Goal: Book appointment/travel/reservation

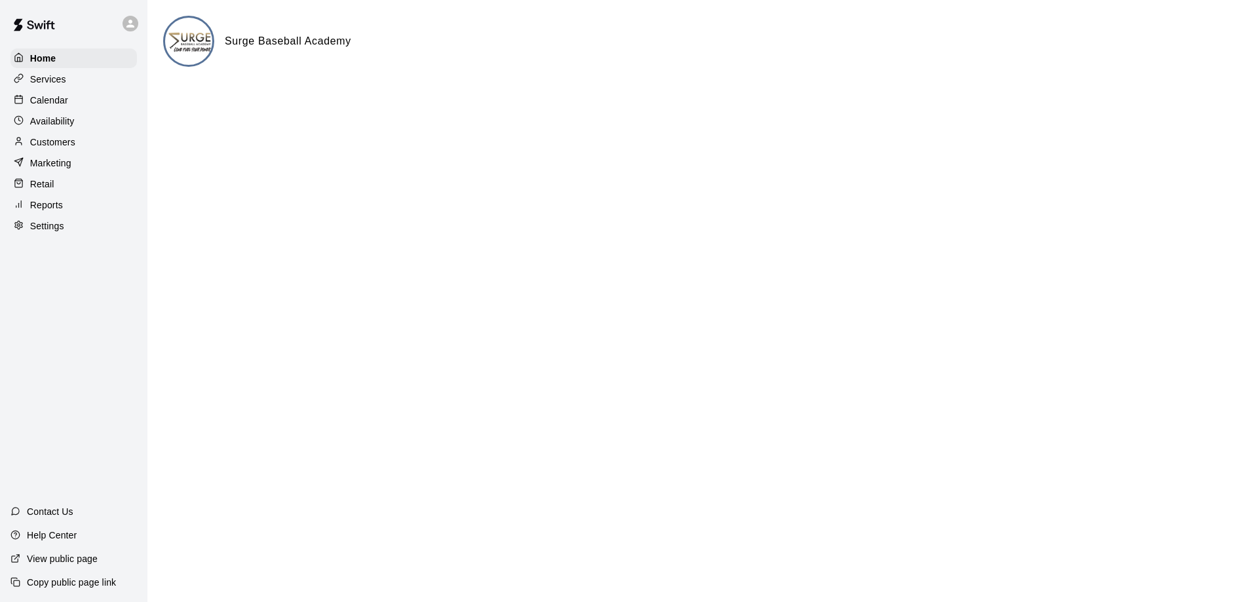
click at [60, 99] on p "Calendar" at bounding box center [49, 100] width 38 height 13
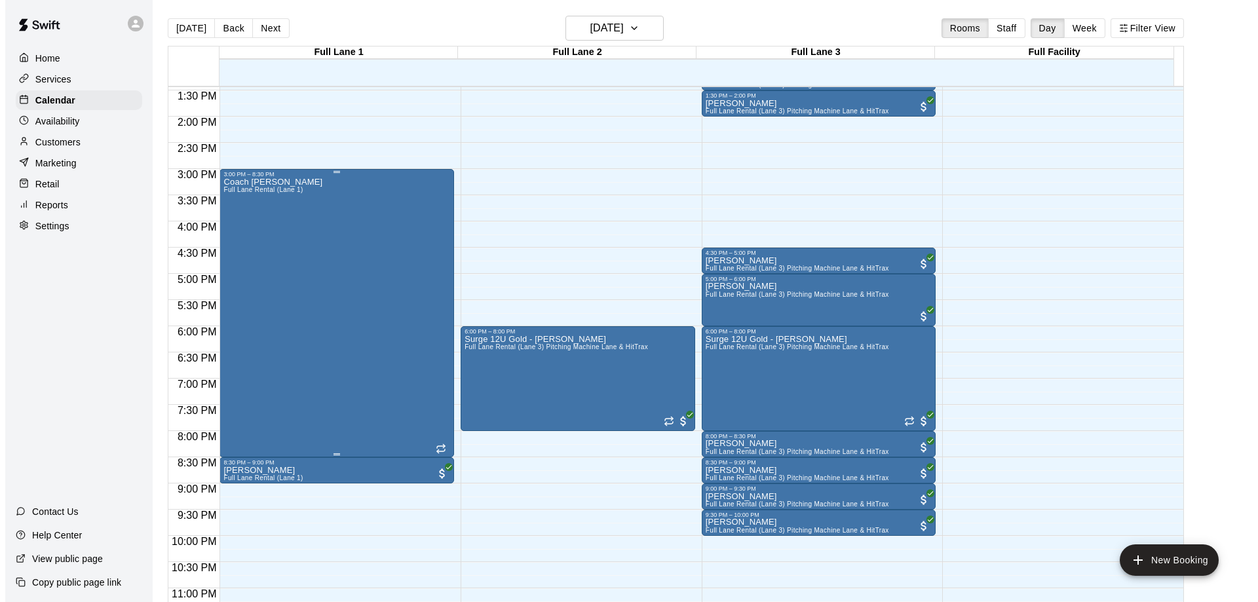
scroll to position [714, 0]
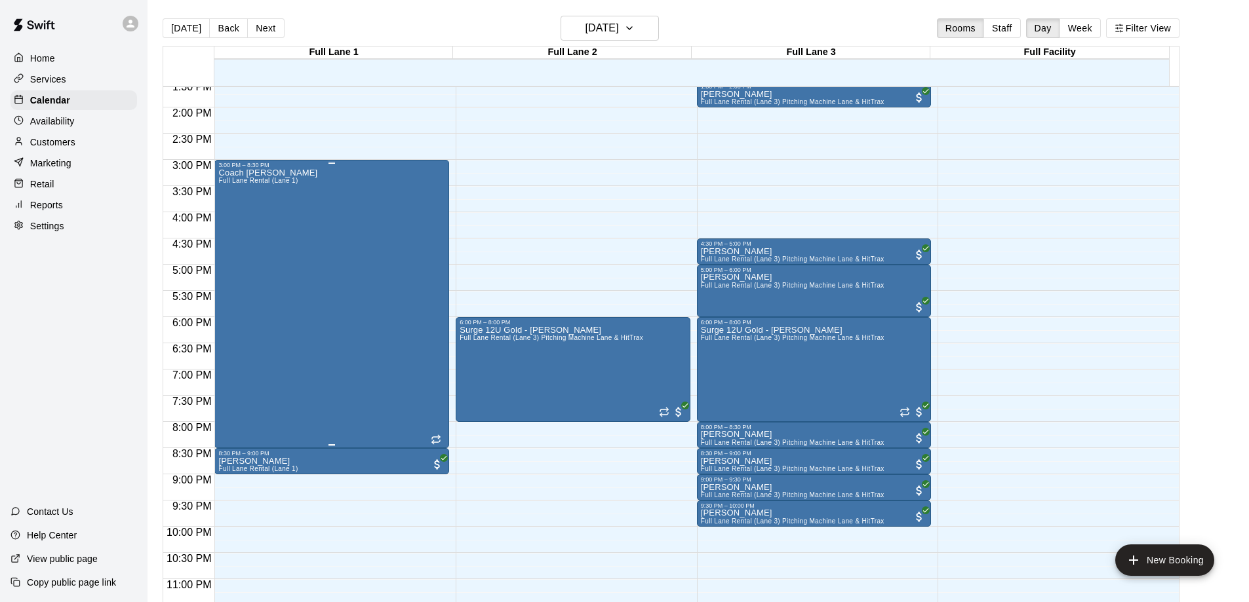
click at [353, 292] on div "Coach [PERSON_NAME] Full [PERSON_NAME] Rental (Lane 1)" at bounding box center [331, 469] width 227 height 602
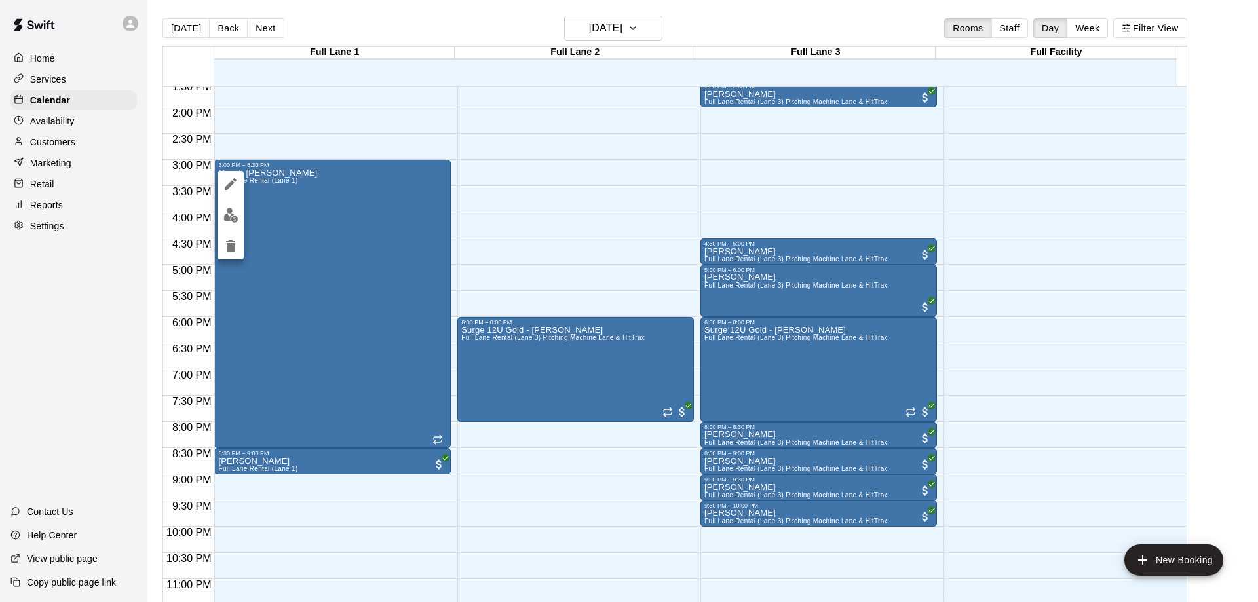
click at [231, 181] on icon "edit" at bounding box center [231, 184] width 16 height 16
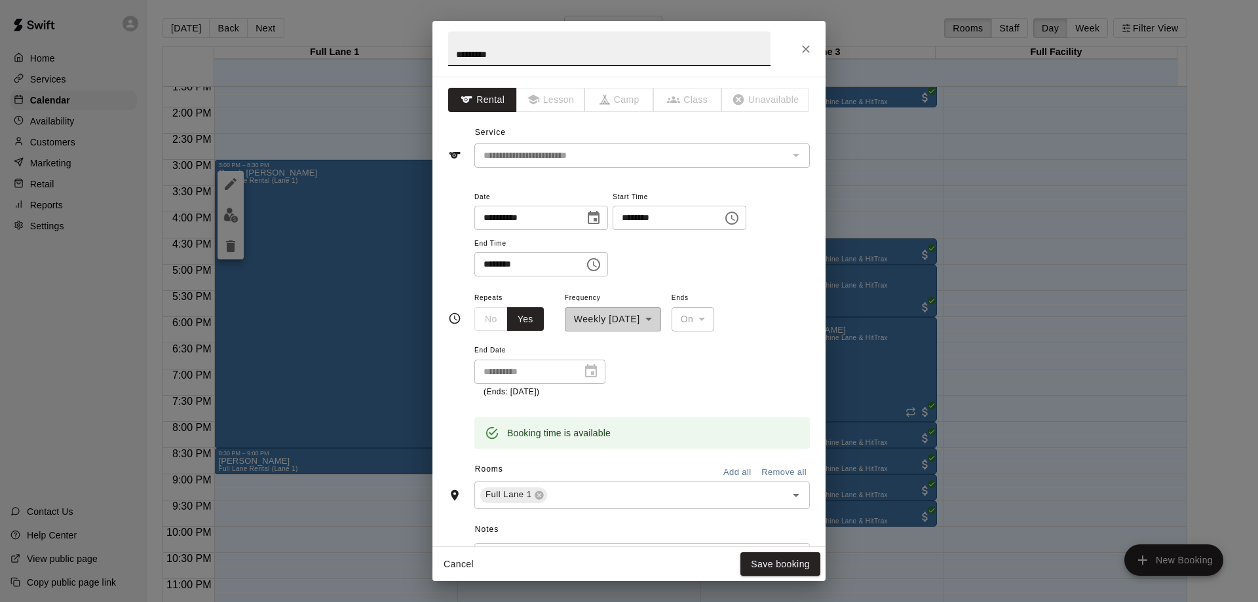
click at [597, 266] on icon "Choose time, selected time is 8:30 PM" at bounding box center [595, 265] width 4 height 6
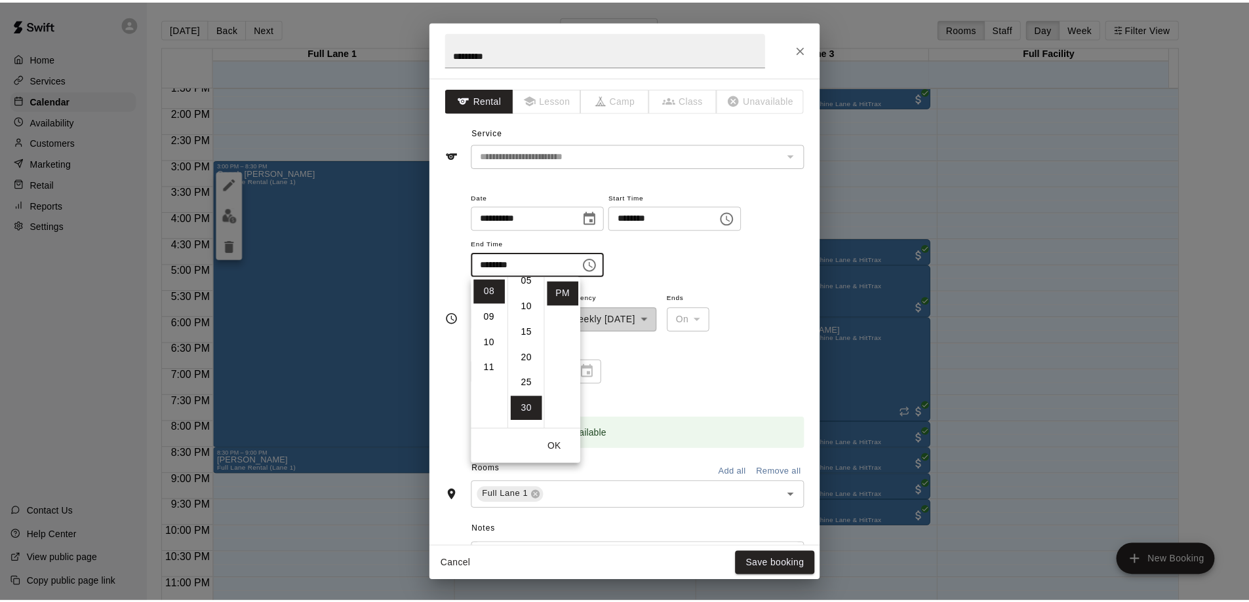
scroll to position [0, 0]
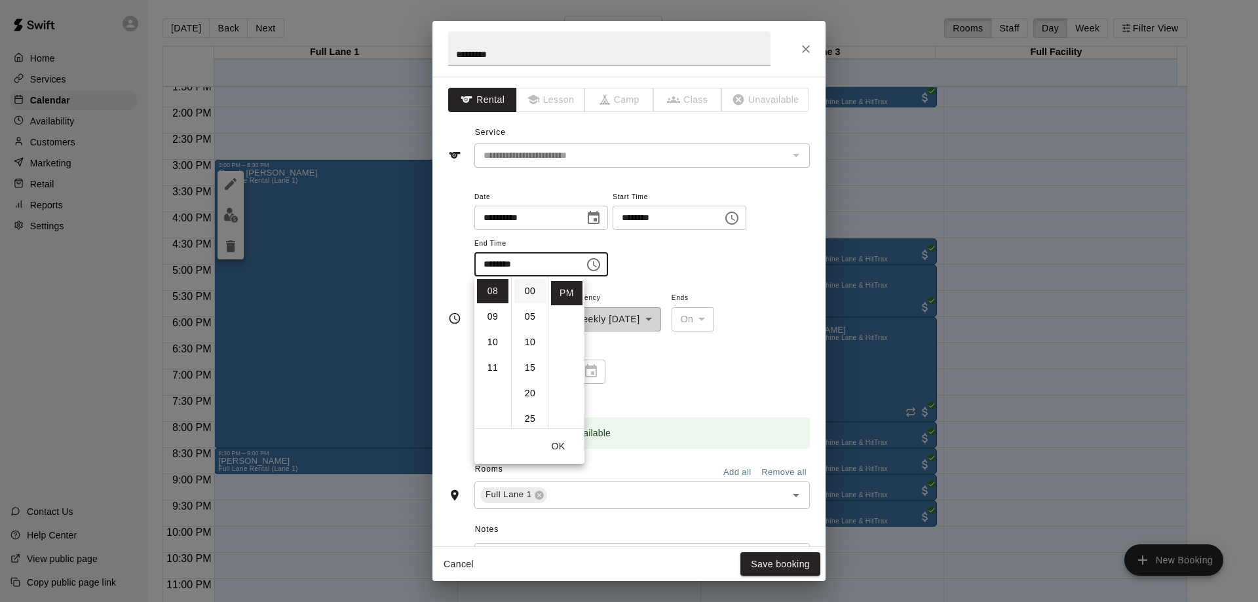
click at [530, 287] on li "00" at bounding box center [530, 291] width 31 height 24
type input "********"
click at [560, 446] on button "OK" at bounding box center [558, 447] width 42 height 24
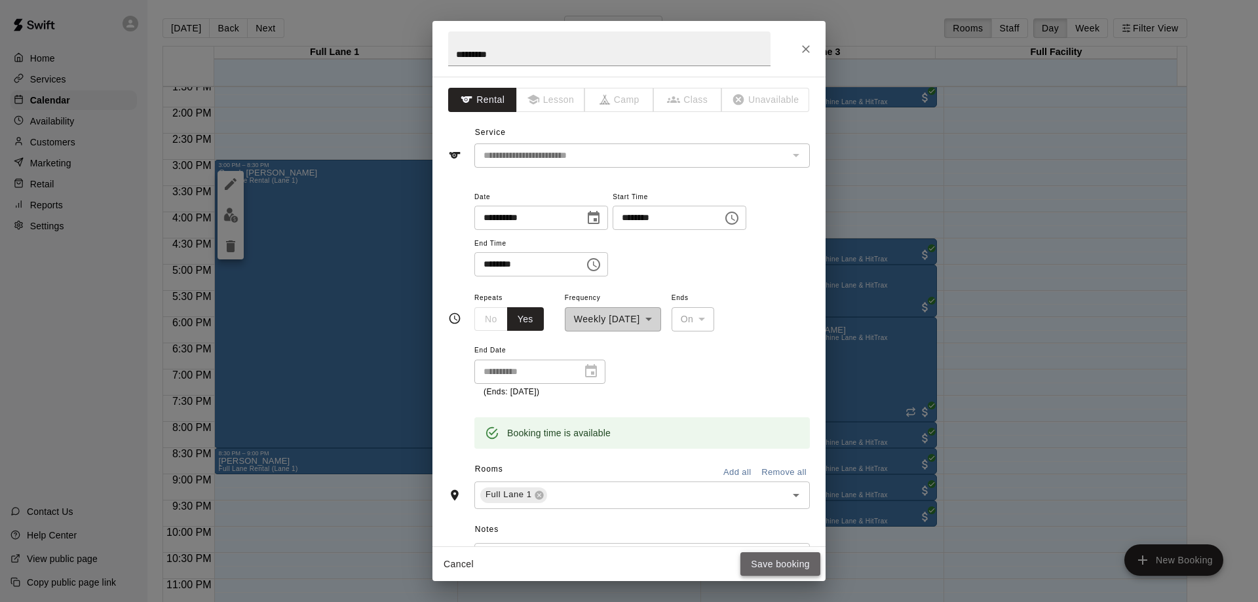
click at [783, 568] on button "Save booking" at bounding box center [781, 565] width 80 height 24
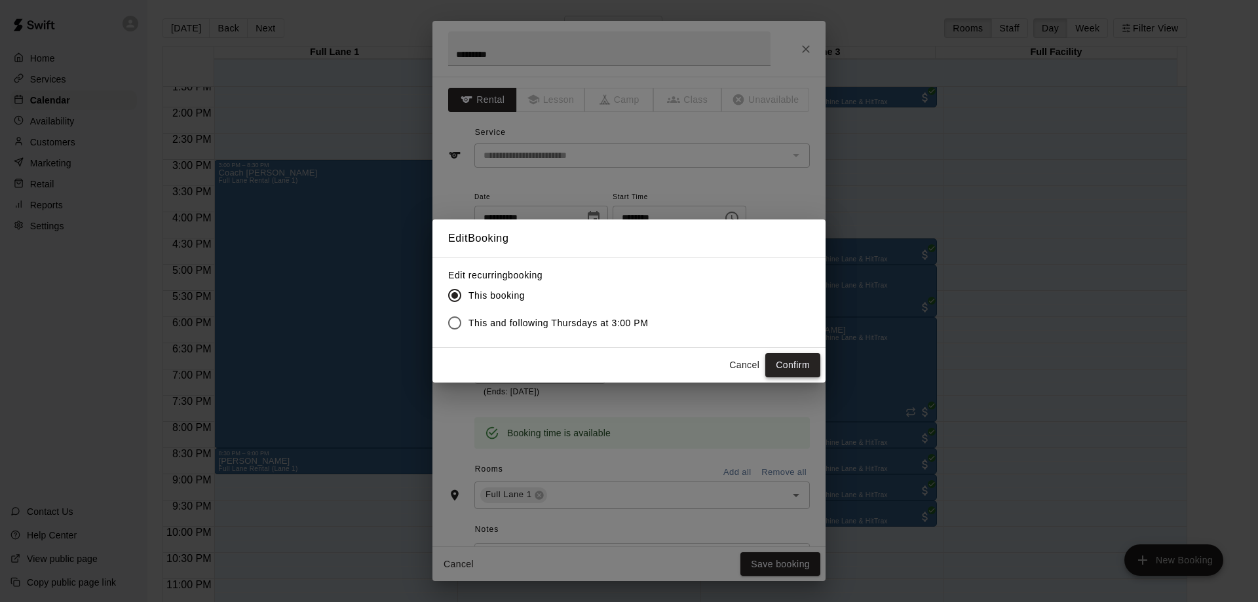
click at [787, 366] on button "Confirm" at bounding box center [793, 365] width 55 height 24
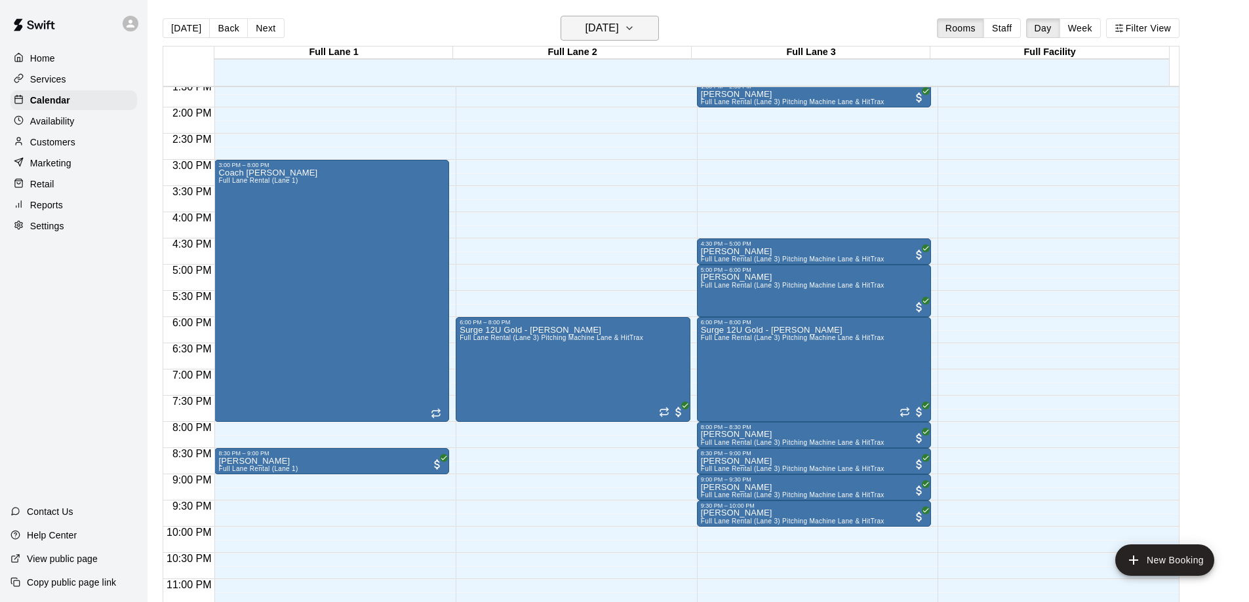
click at [604, 27] on h6 "[DATE]" at bounding box center [601, 28] width 33 height 18
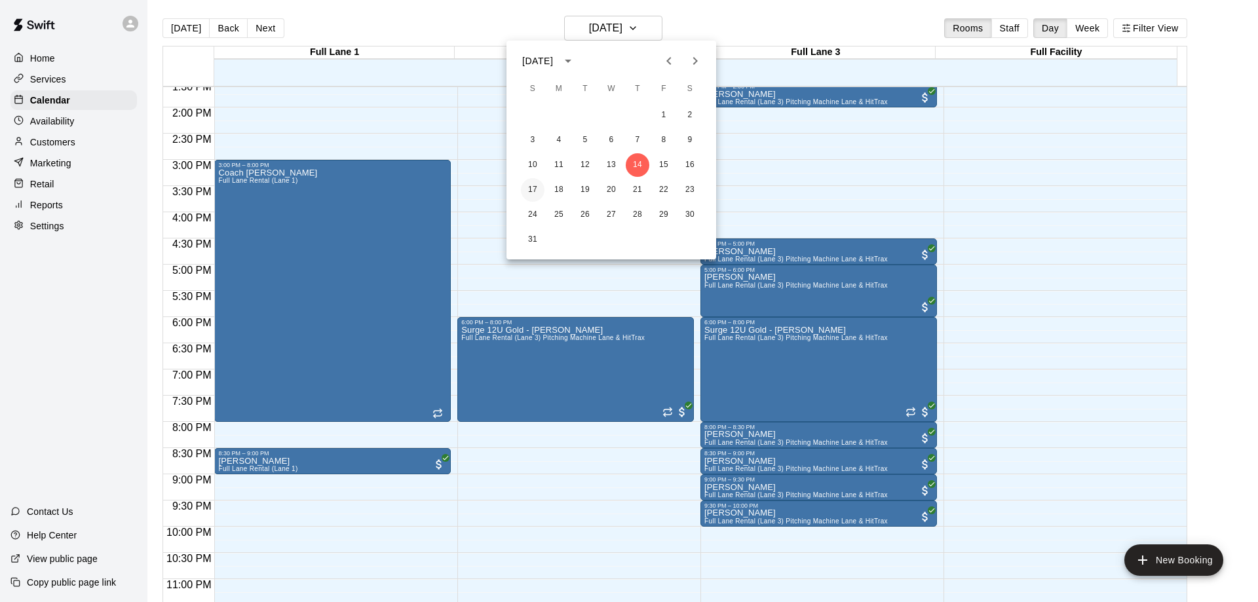
click at [532, 189] on button "17" at bounding box center [533, 190] width 24 height 24
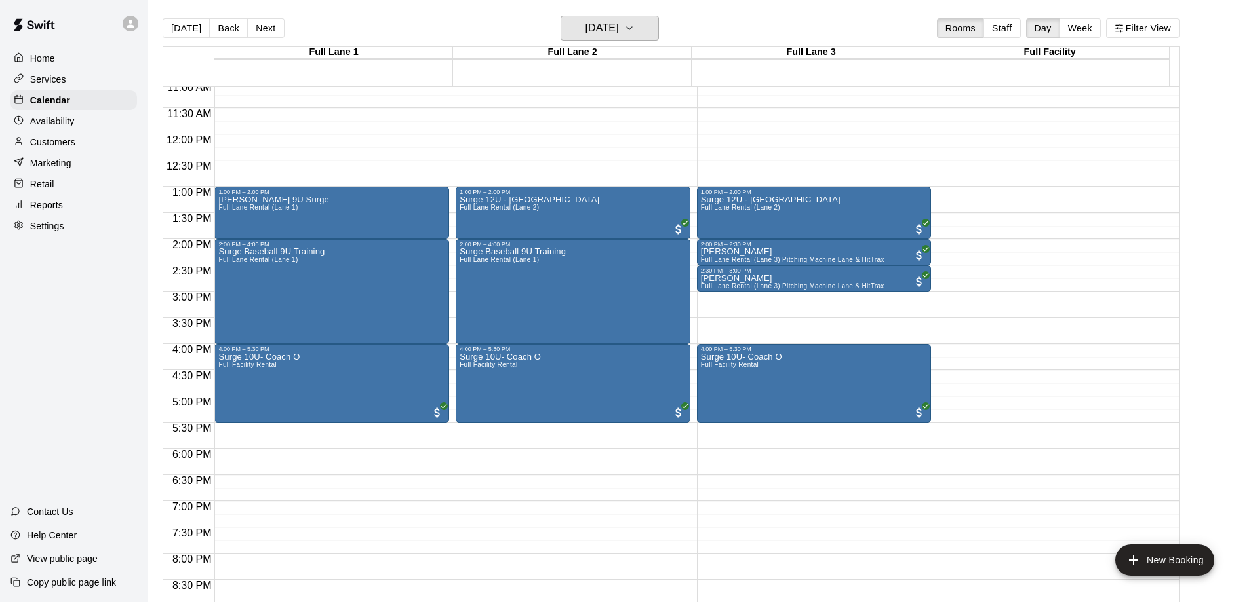
scroll to position [583, 0]
click at [619, 26] on h6 "[DATE]" at bounding box center [601, 28] width 33 height 18
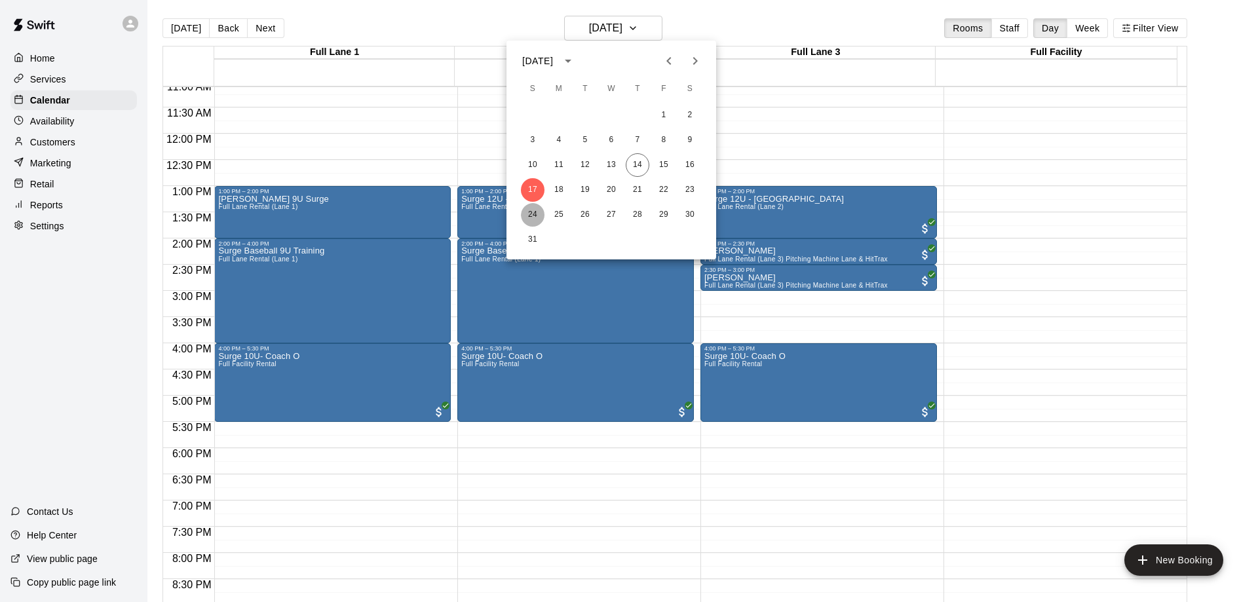
click at [534, 214] on button "24" at bounding box center [533, 215] width 24 height 24
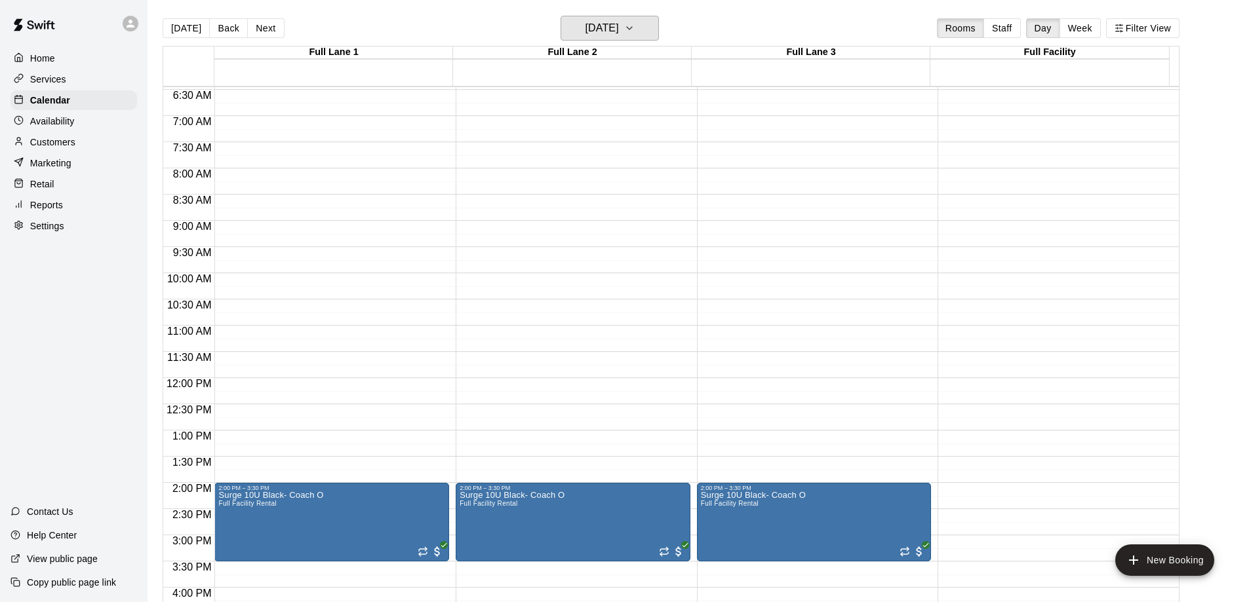
scroll to position [517, 0]
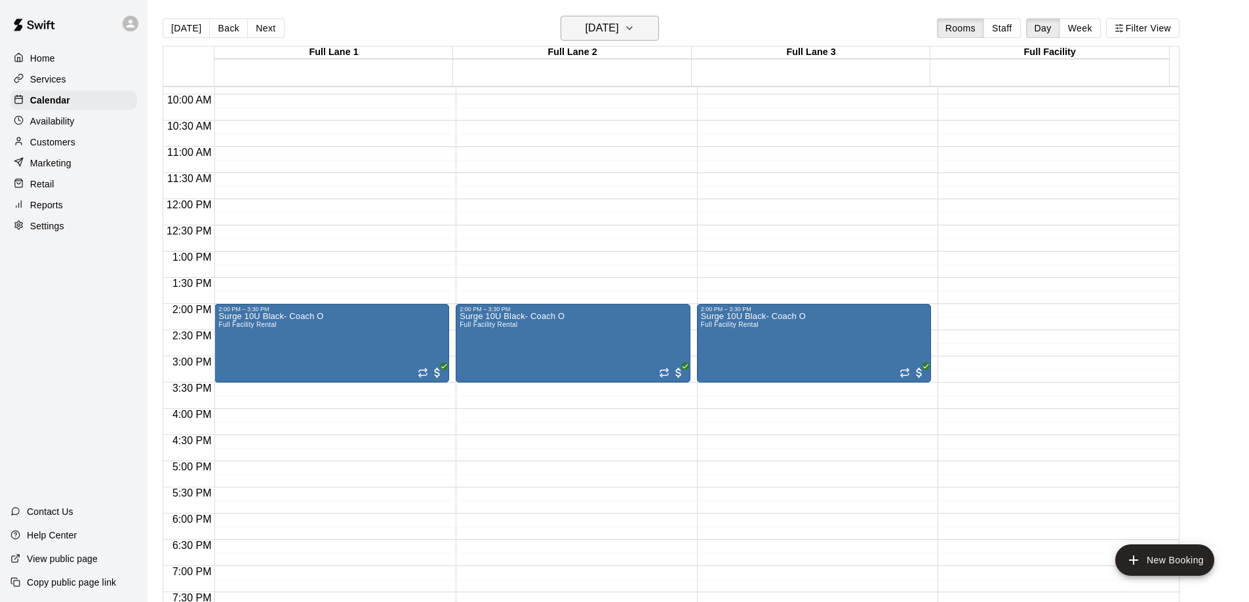
click at [592, 28] on h6 "[DATE]" at bounding box center [601, 28] width 33 height 18
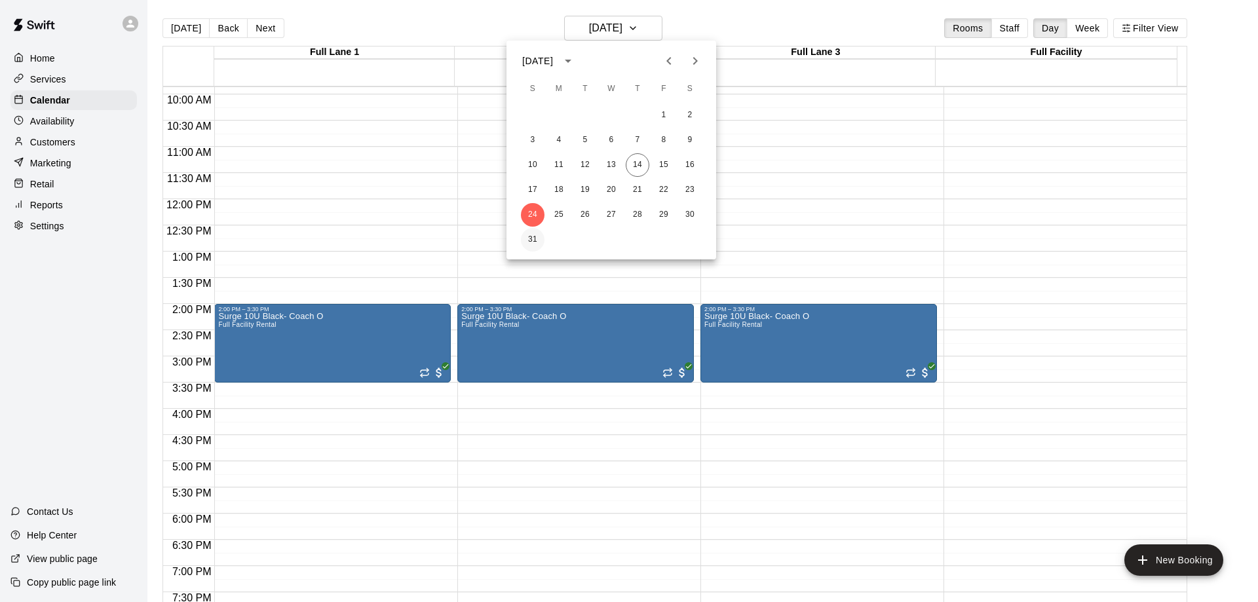
click at [532, 237] on button "31" at bounding box center [533, 240] width 24 height 24
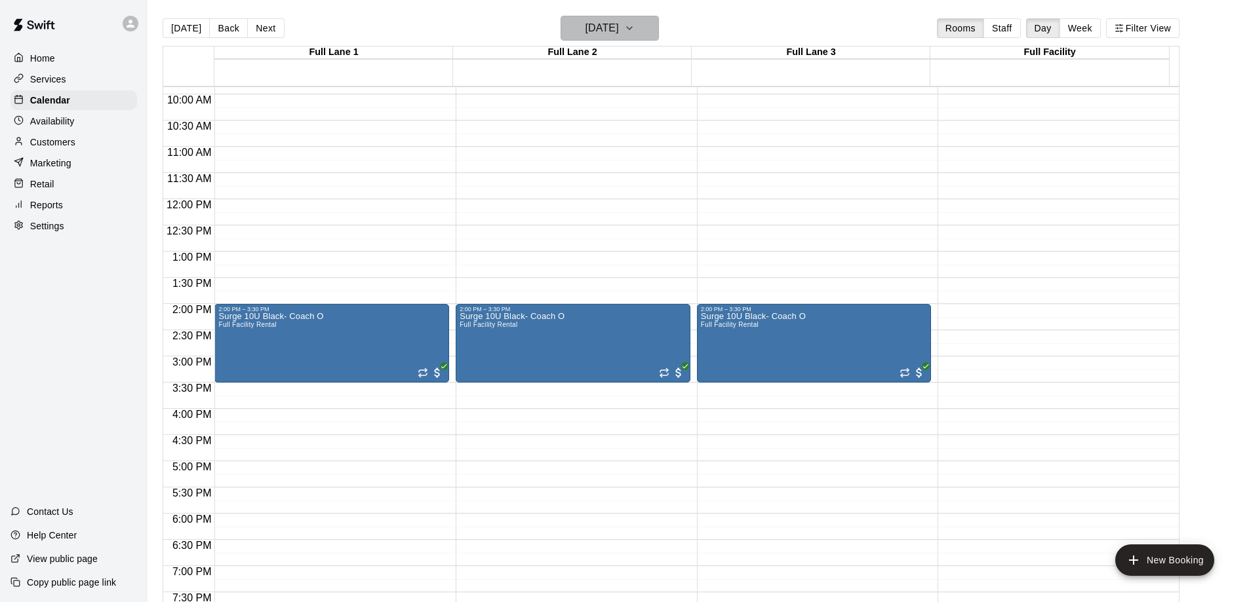
click at [619, 27] on h6 "[DATE]" at bounding box center [601, 28] width 33 height 18
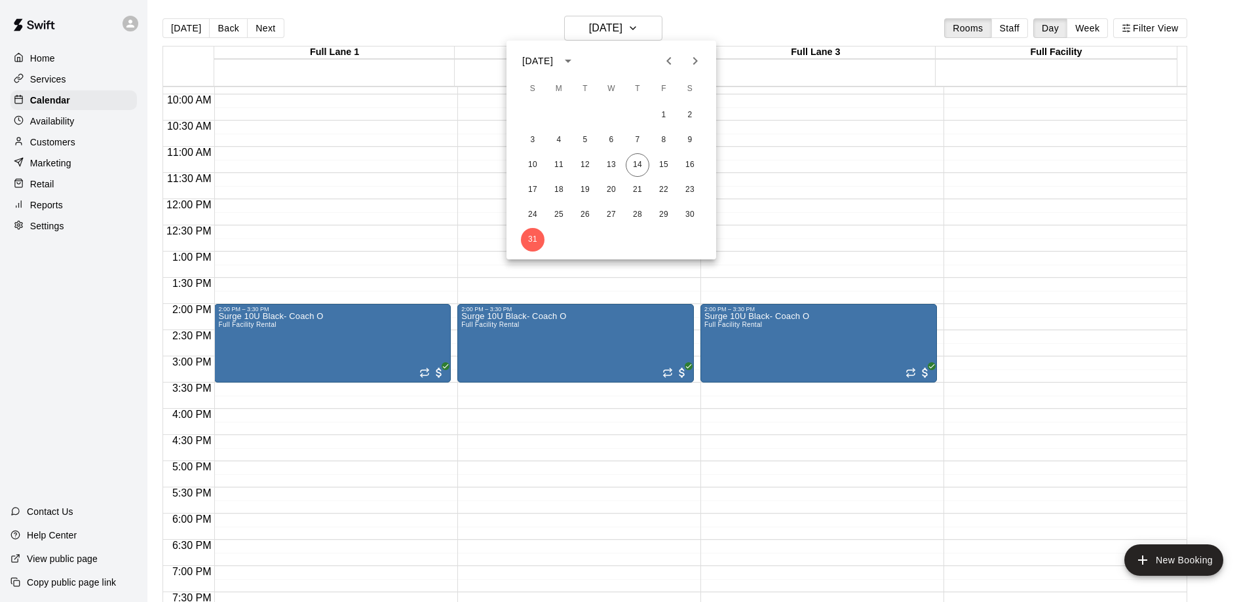
click at [695, 60] on icon "Next month" at bounding box center [696, 61] width 16 height 16
click at [531, 140] on button "7" at bounding box center [533, 140] width 24 height 24
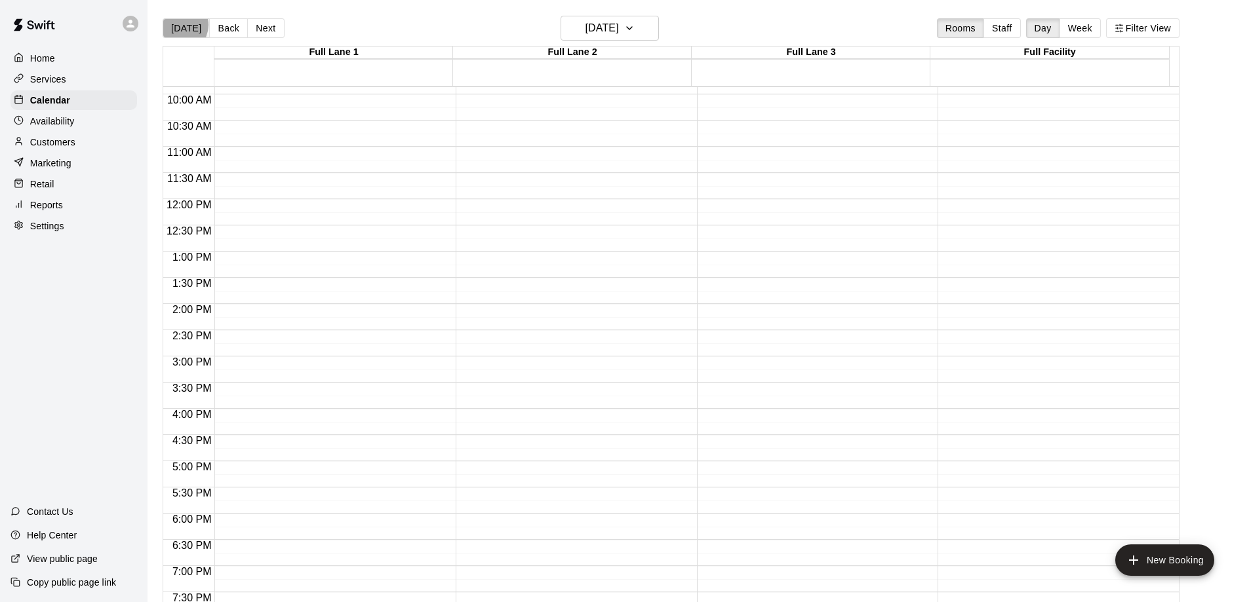
click at [179, 25] on button "[DATE]" at bounding box center [186, 28] width 47 height 20
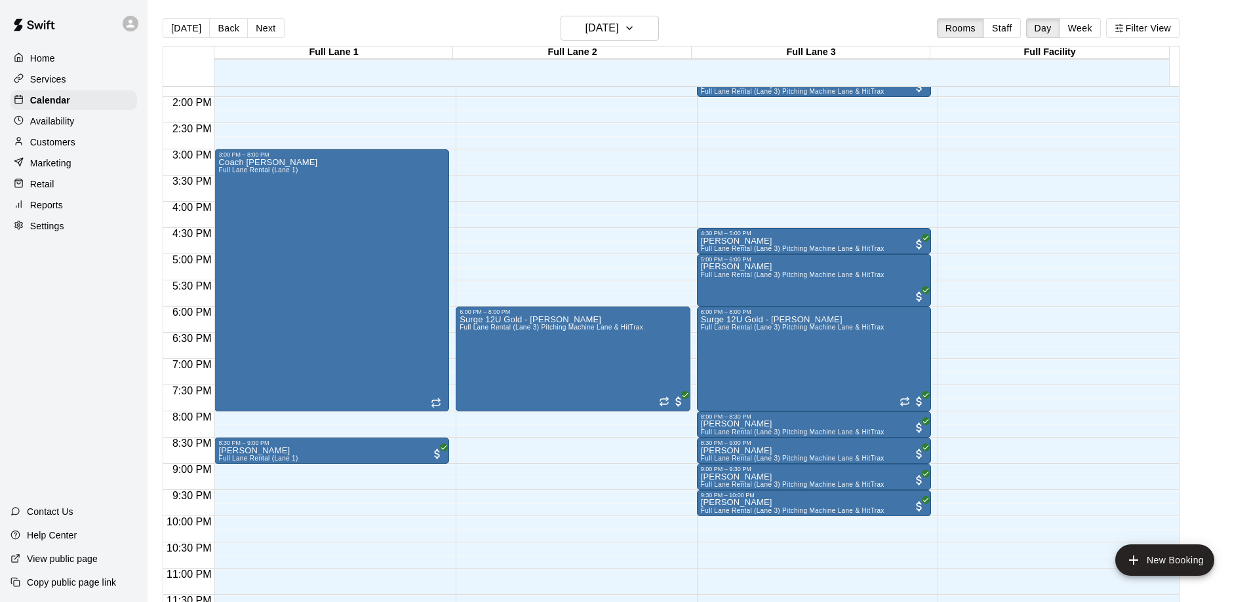
scroll to position [730, 0]
